Goal: Task Accomplishment & Management: Complete application form

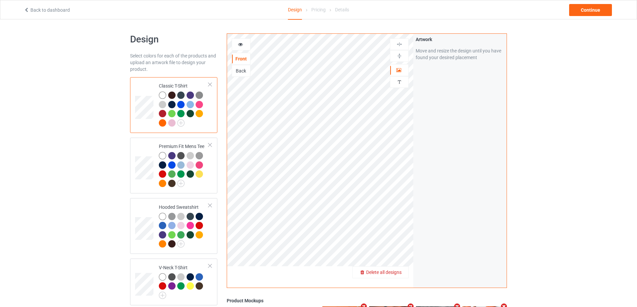
click at [398, 272] on span "Delete all designs" at bounding box center [383, 272] width 35 height 5
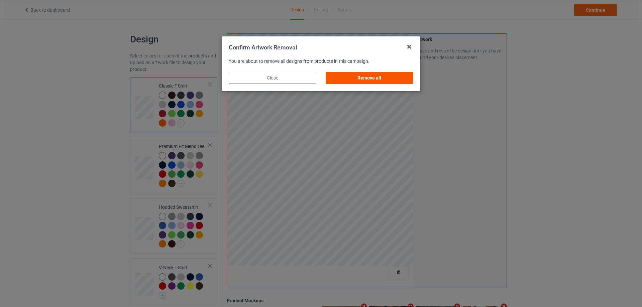
click at [371, 79] on div "Remove all" at bounding box center [370, 78] width 88 height 12
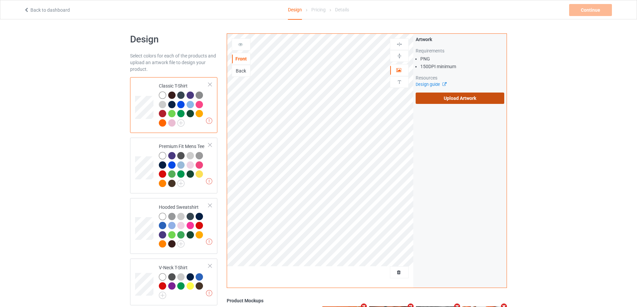
click at [451, 98] on label "Upload Artwork" at bounding box center [460, 98] width 89 height 11
click at [0, 0] on input "Upload Artwork" at bounding box center [0, 0] width 0 height 0
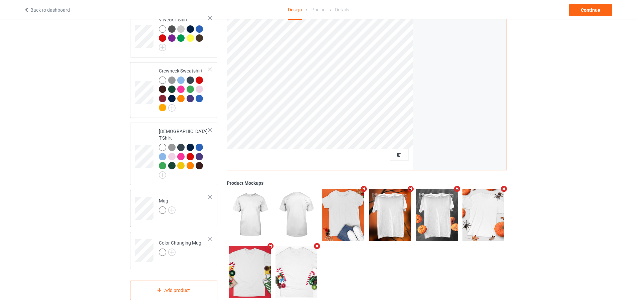
scroll to position [249, 0]
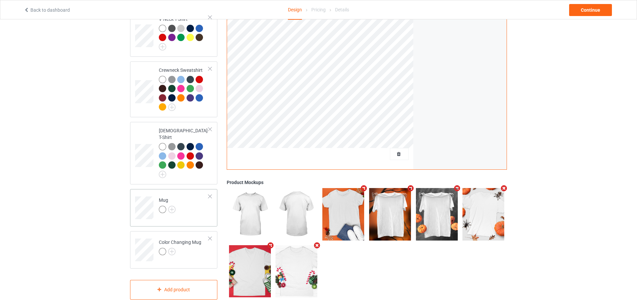
click at [188, 213] on div "Mug" at bounding box center [173, 207] width 87 height 37
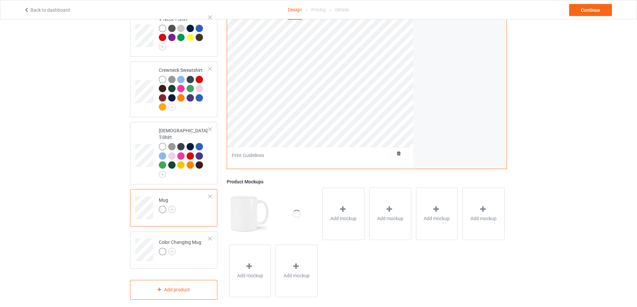
scroll to position [115, 0]
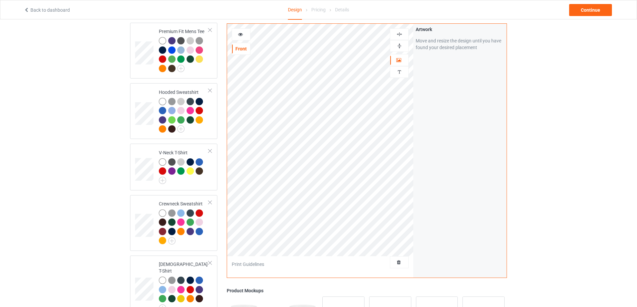
click at [398, 45] on img at bounding box center [399, 46] width 6 height 6
click at [403, 45] on div at bounding box center [399, 46] width 18 height 6
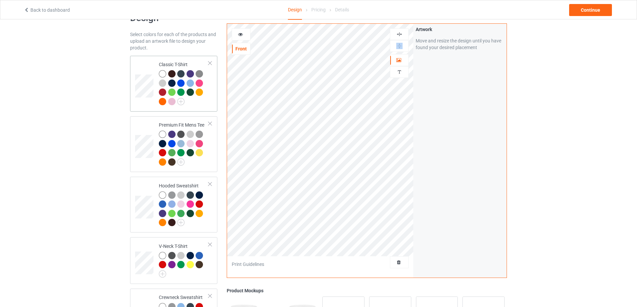
scroll to position [15, 0]
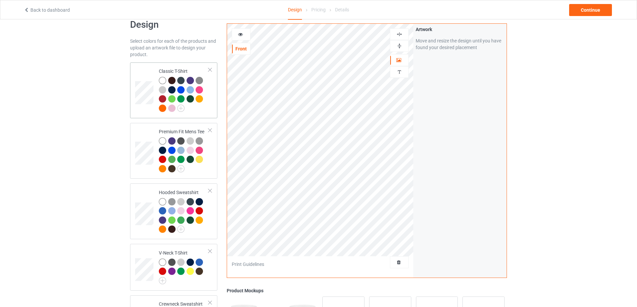
click at [146, 70] on td at bounding box center [145, 90] width 20 height 50
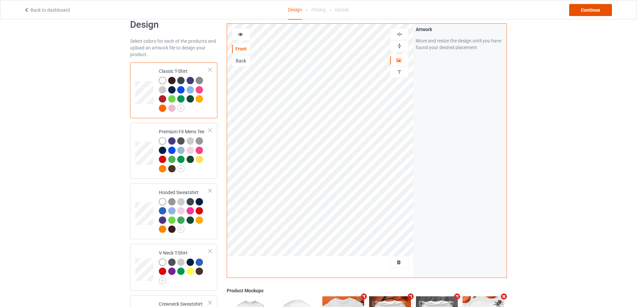
click at [587, 7] on div "Continue" at bounding box center [590, 10] width 43 height 12
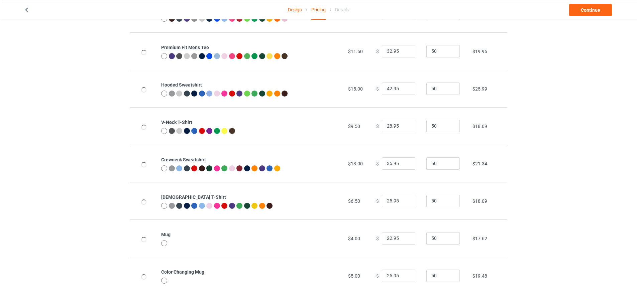
scroll to position [72, 0]
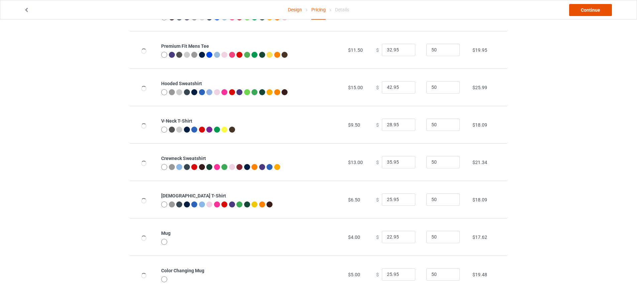
click at [582, 8] on link "Continue" at bounding box center [590, 10] width 43 height 12
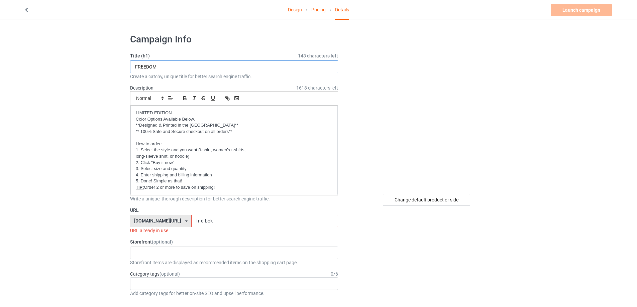
drag, startPoint x: 168, startPoint y: 66, endPoint x: 112, endPoint y: 67, distance: 55.8
type input "Ư"
type input "Wine & cussing"
drag, startPoint x: 199, startPoint y: 220, endPoint x: 164, endPoint y: 220, distance: 35.4
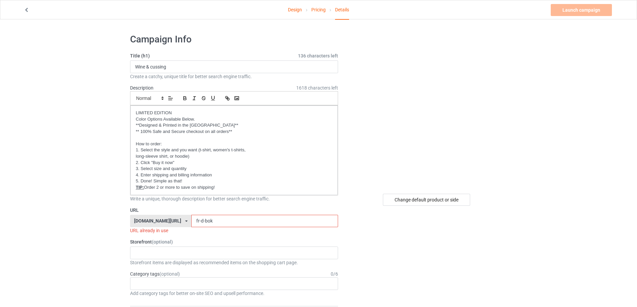
click at [164, 220] on div "[DOMAIN_NAME][URL] [DOMAIN_NAME][URL] [DOMAIN_NAME][URL] [DOMAIN_NAME][URL] [DO…" at bounding box center [234, 221] width 208 height 13
type input "ư"
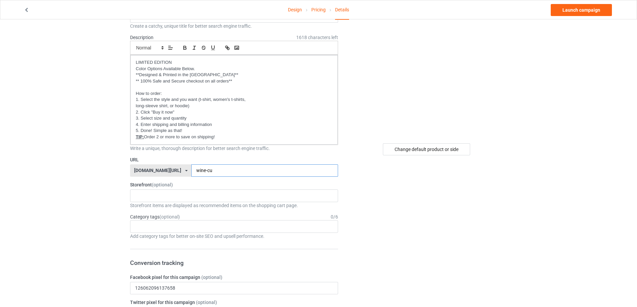
scroll to position [33, 0]
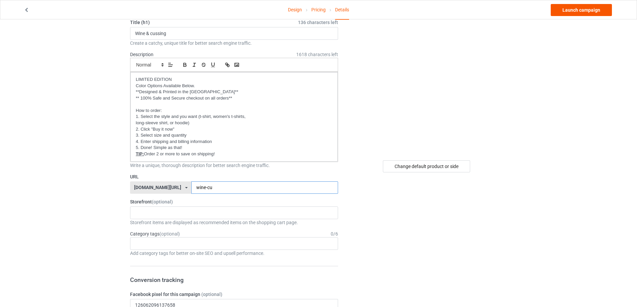
type input "wine-cu"
click at [570, 9] on link "Launch campaign" at bounding box center [581, 10] width 61 height 12
